Goal: Transaction & Acquisition: Purchase product/service

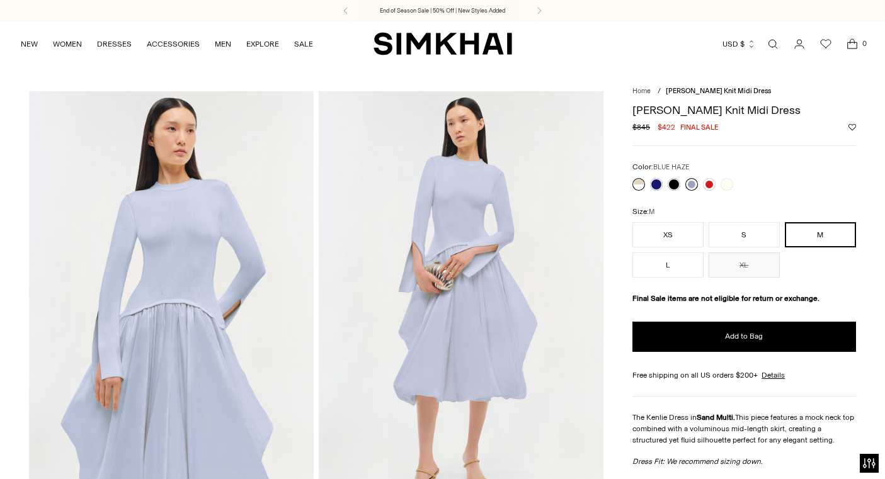
click at [688, 184] on link at bounding box center [691, 184] width 13 height 13
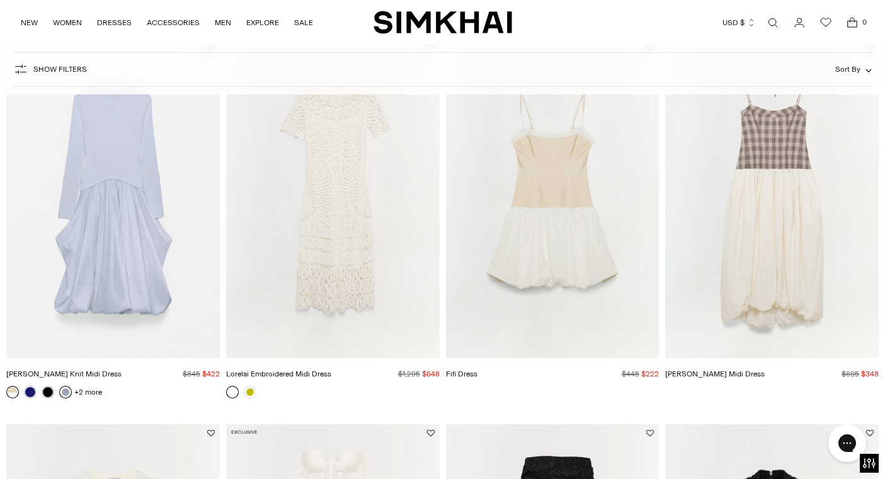
click at [65, 393] on link at bounding box center [65, 392] width 13 height 13
